Goal: Transaction & Acquisition: Book appointment/travel/reservation

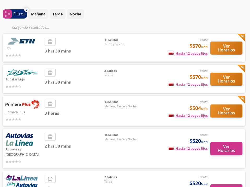
scroll to position [16, 1]
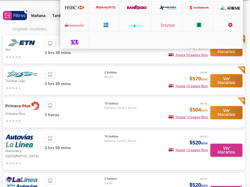
click at [222, 47] on div "Pagos fijos en compras mayores a $30 MXN, con tarjetas de bancos participantes" at bounding box center [151, 13] width 182 height 71
click at [222, 49] on div at bounding box center [125, 93] width 250 height 187
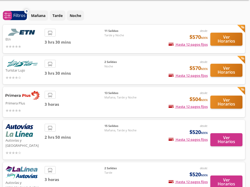
click at [219, 46] on div "Etn desde: $570 MXN Hasta 12 pagos fijos Pagos fijos en compras mayores a $30 M…" at bounding box center [124, 39] width 242 height 28
click at [112, 33] on span "Tarde y Noche" at bounding box center [122, 35] width 36 height 4
click at [226, 33] on button "Ver Horarios" at bounding box center [226, 39] width 32 height 13
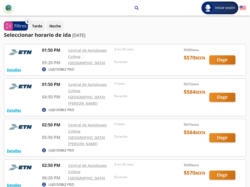
scroll to position [0, 0]
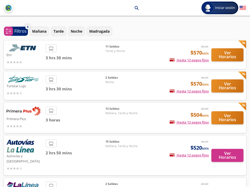
scroll to position [16, 1]
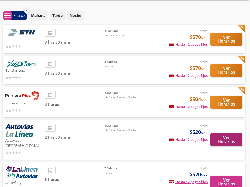
click at [224, 133] on button "Ver Horarios" at bounding box center [226, 139] width 32 height 13
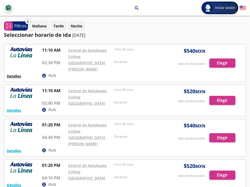
click at [19, 77] on button "Detalles" at bounding box center [14, 75] width 14 height 5
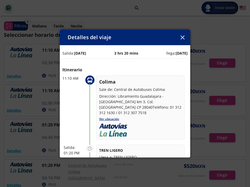
click at [181, 39] on icon "button" at bounding box center [182, 37] width 4 height 4
